Goal: Task Accomplishment & Management: Use online tool/utility

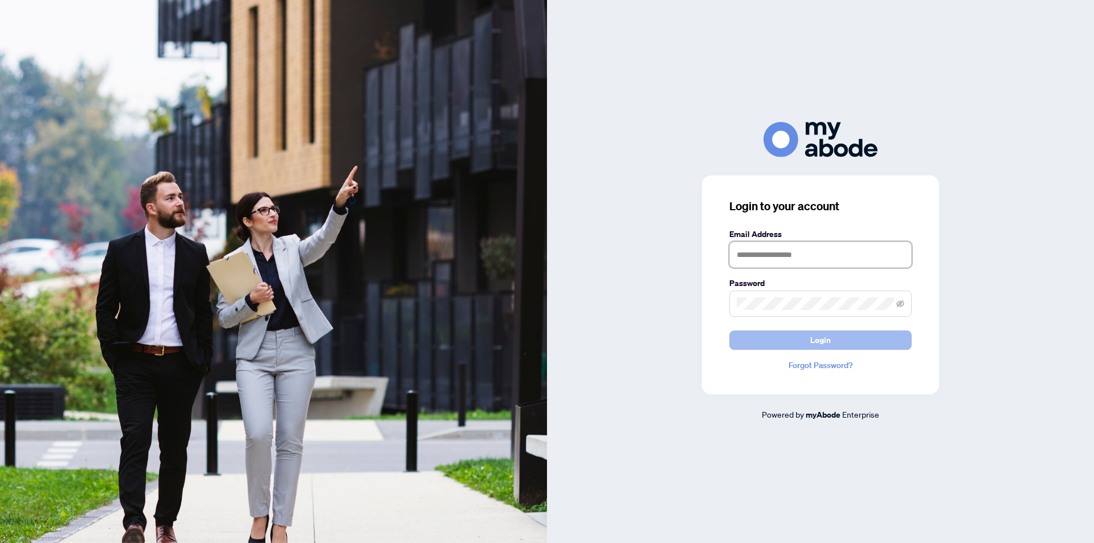
type input "**********"
click at [808, 341] on button "Login" at bounding box center [820, 339] width 182 height 19
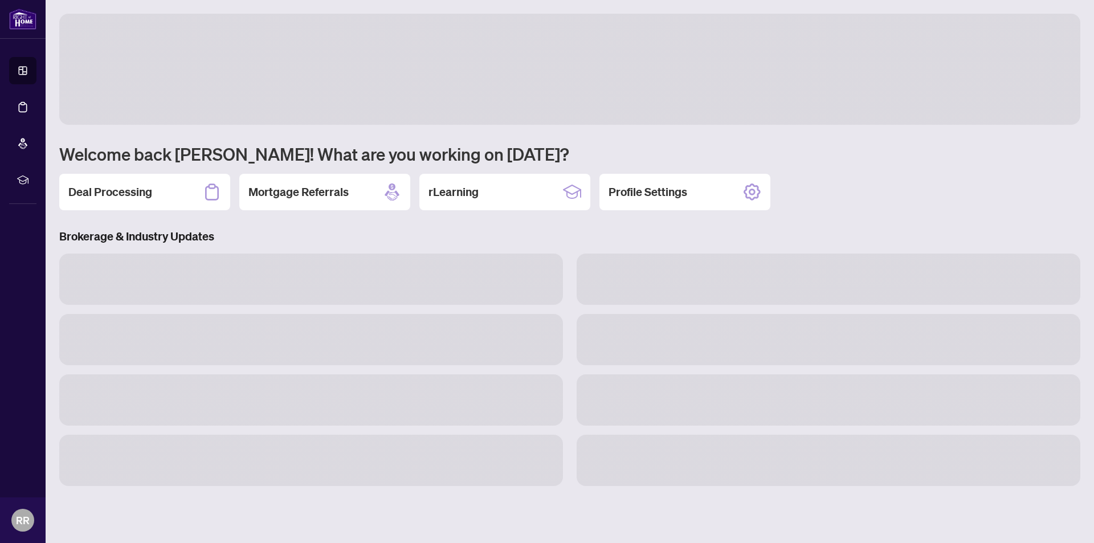
click at [571, 331] on div at bounding box center [828, 339] width 517 height 51
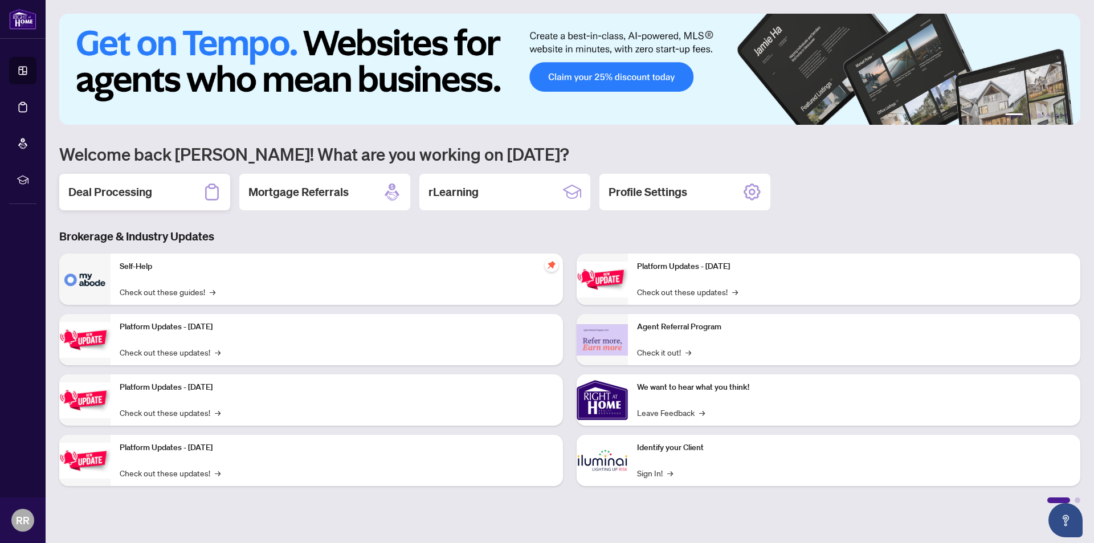
click at [136, 202] on div "Deal Processing" at bounding box center [144, 192] width 171 height 36
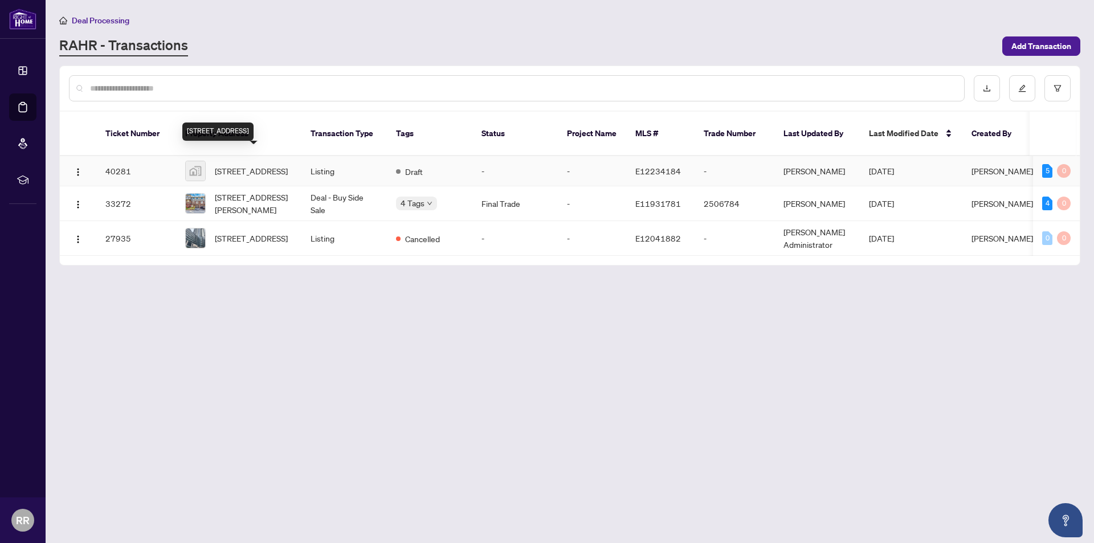
click at [247, 165] on span "[STREET_ADDRESS]" at bounding box center [251, 171] width 73 height 13
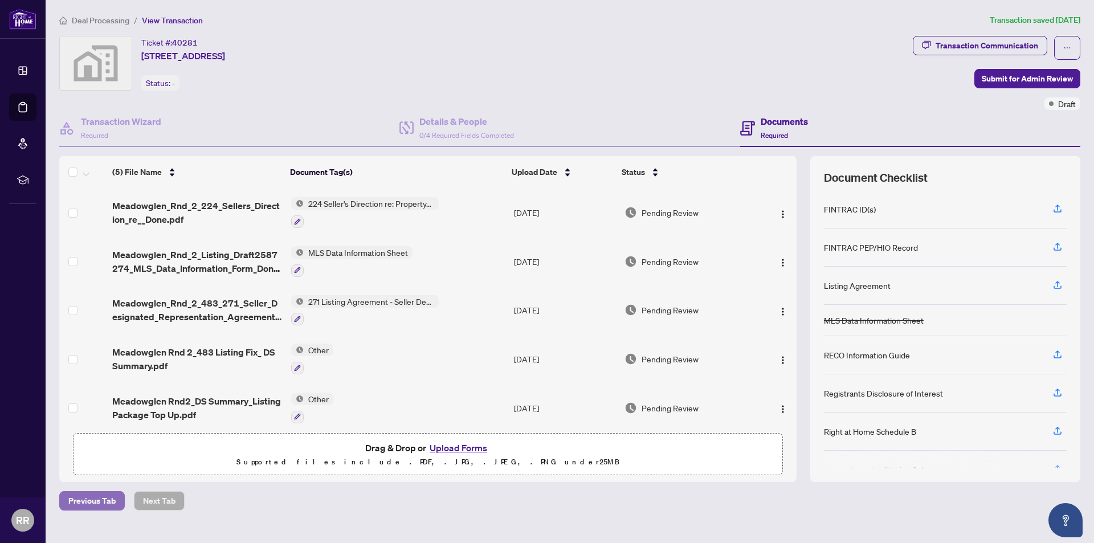
click at [67, 509] on button "Previous Tab" at bounding box center [92, 500] width 66 height 19
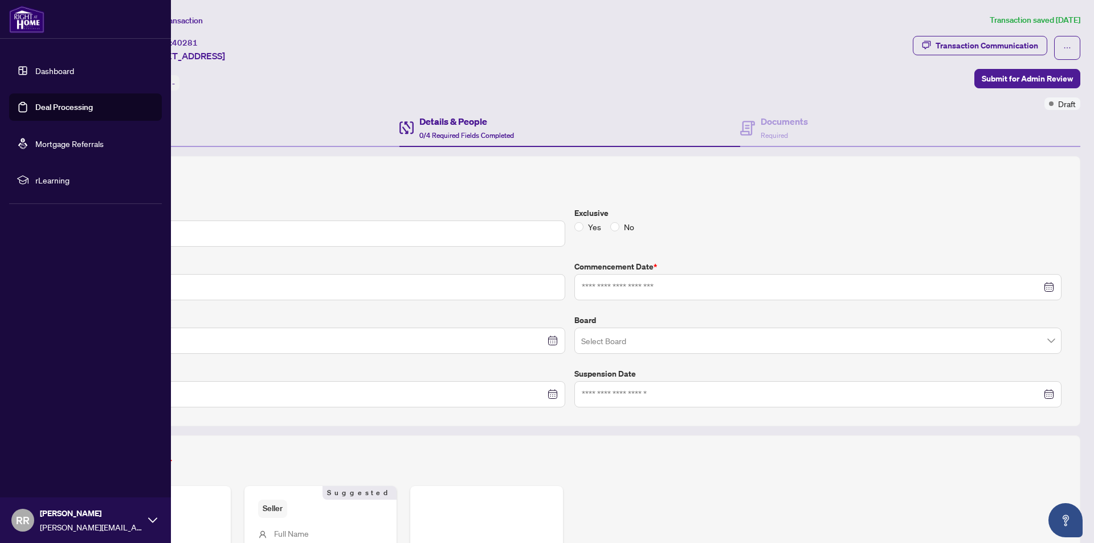
click at [35, 70] on link "Dashboard" at bounding box center [54, 71] width 39 height 10
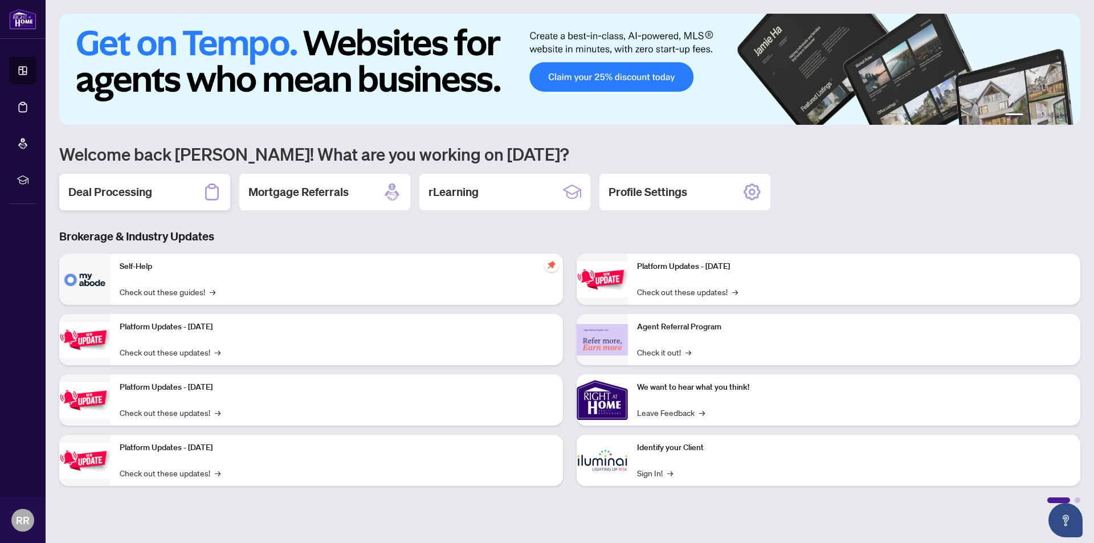
click at [140, 193] on h2 "Deal Processing" at bounding box center [110, 192] width 84 height 16
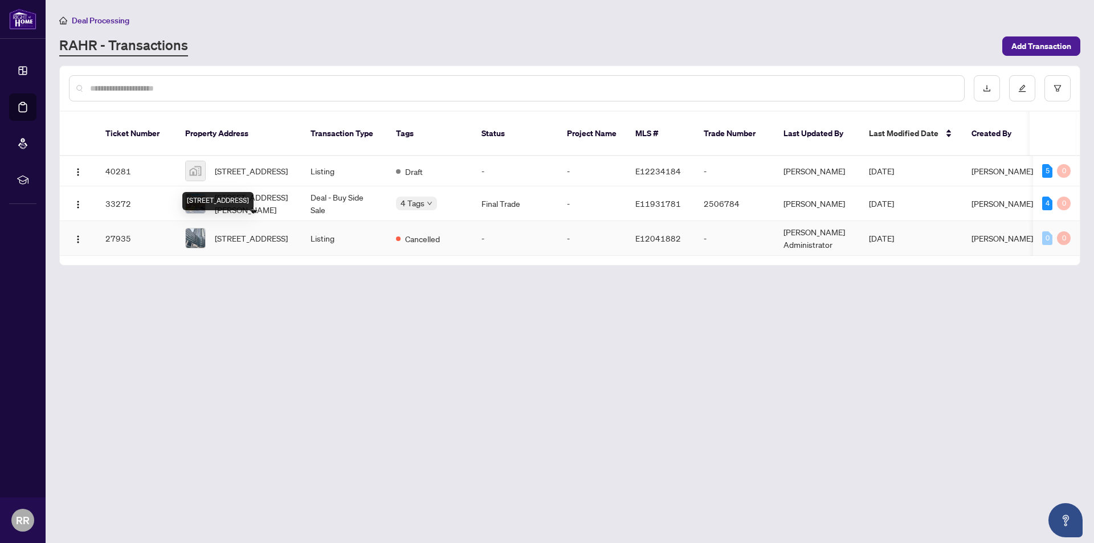
click at [262, 232] on span "[STREET_ADDRESS]" at bounding box center [251, 238] width 73 height 13
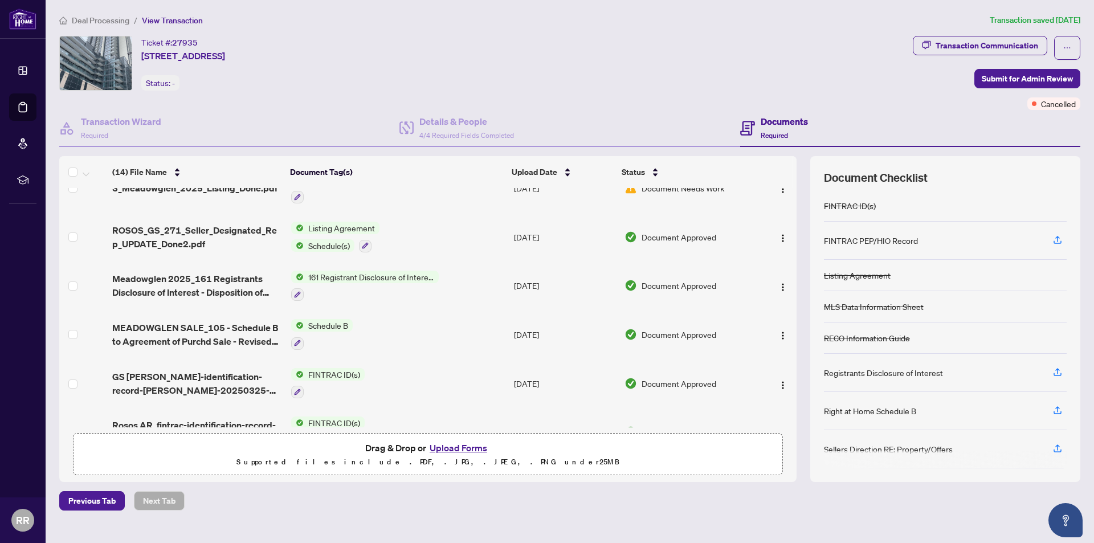
scroll to position [228, 0]
